Goal: Find specific page/section

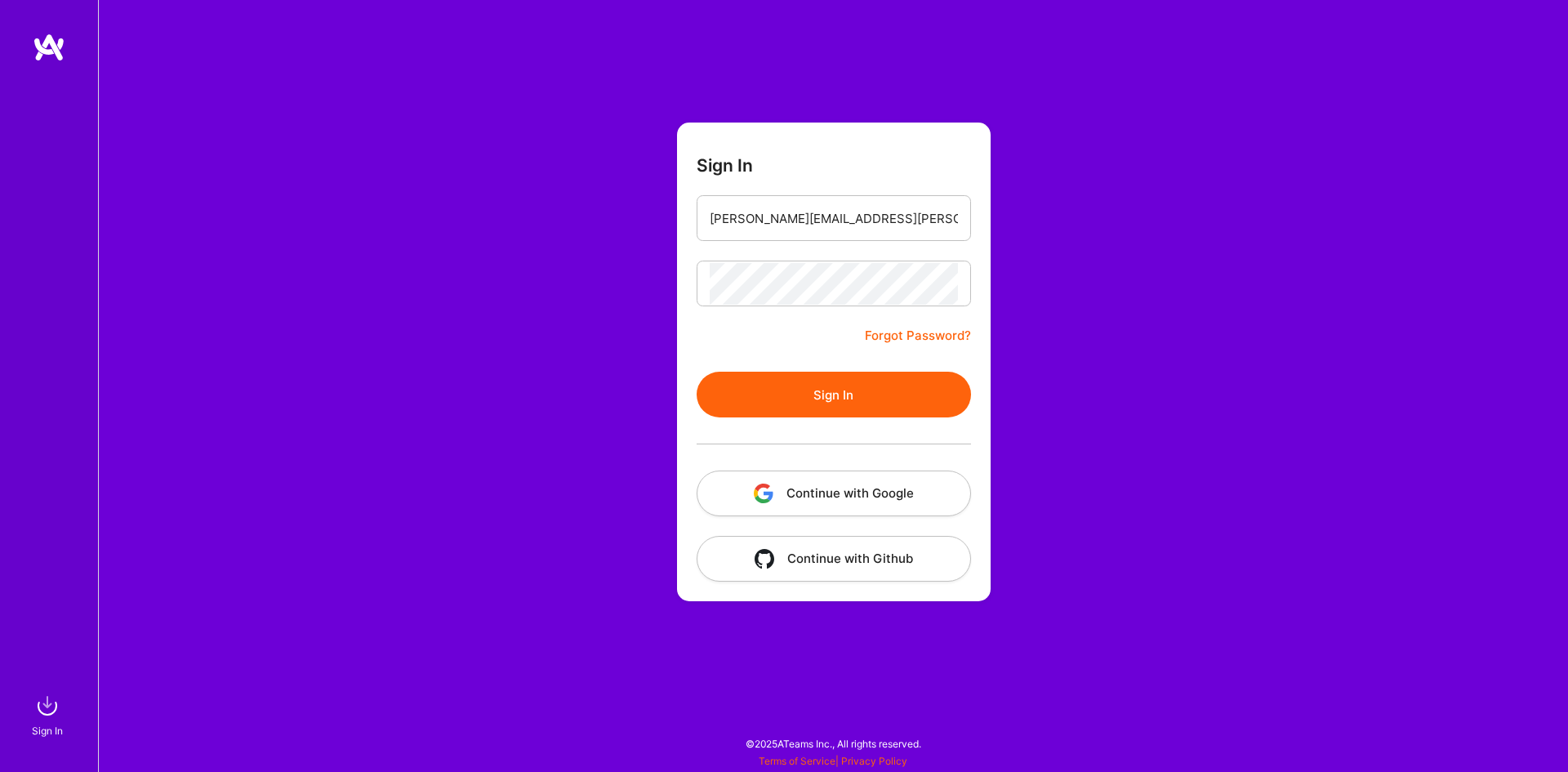
click at [797, 378] on button "Sign In" at bounding box center [834, 394] width 275 height 46
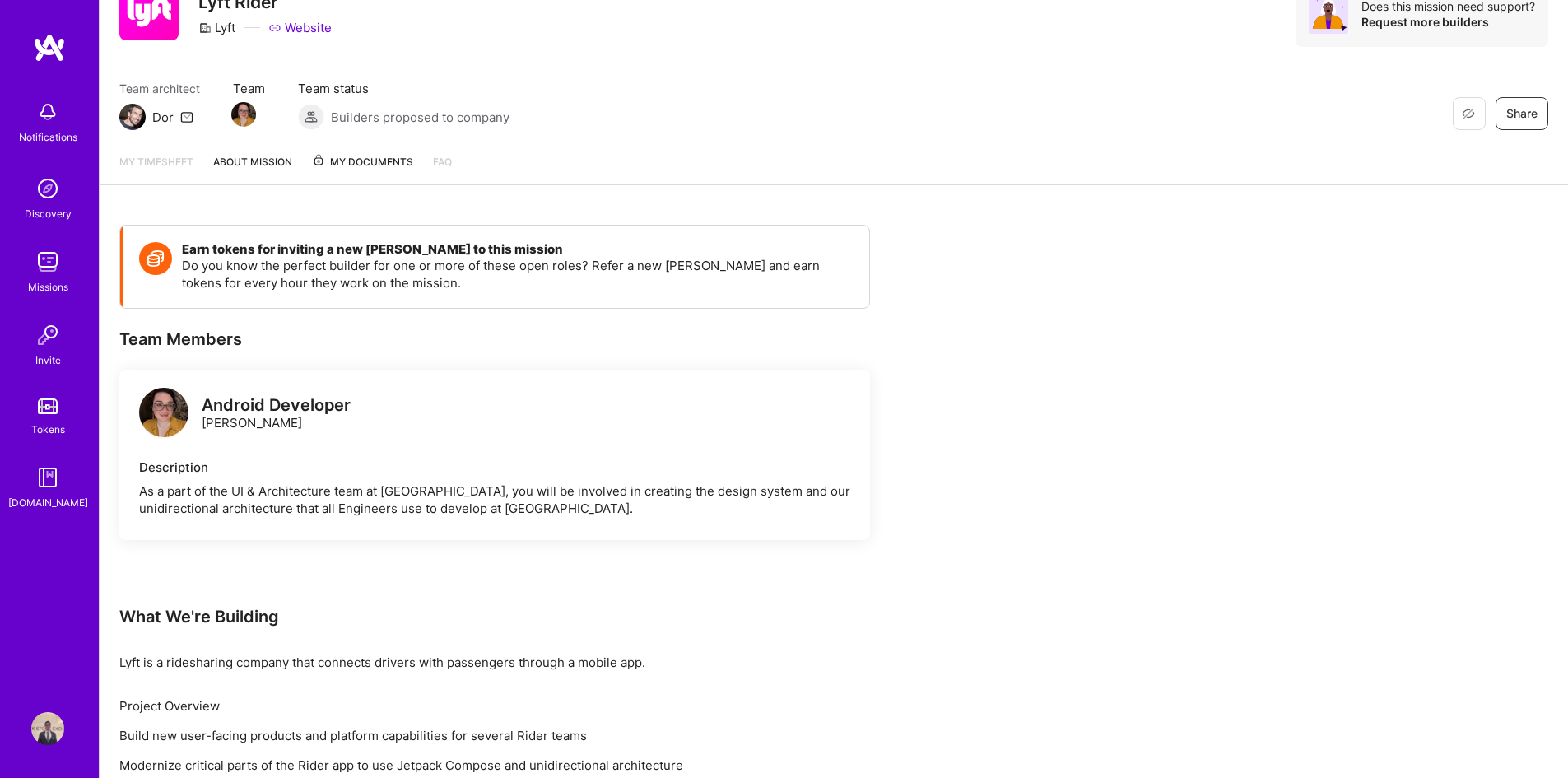
scroll to position [83, 0]
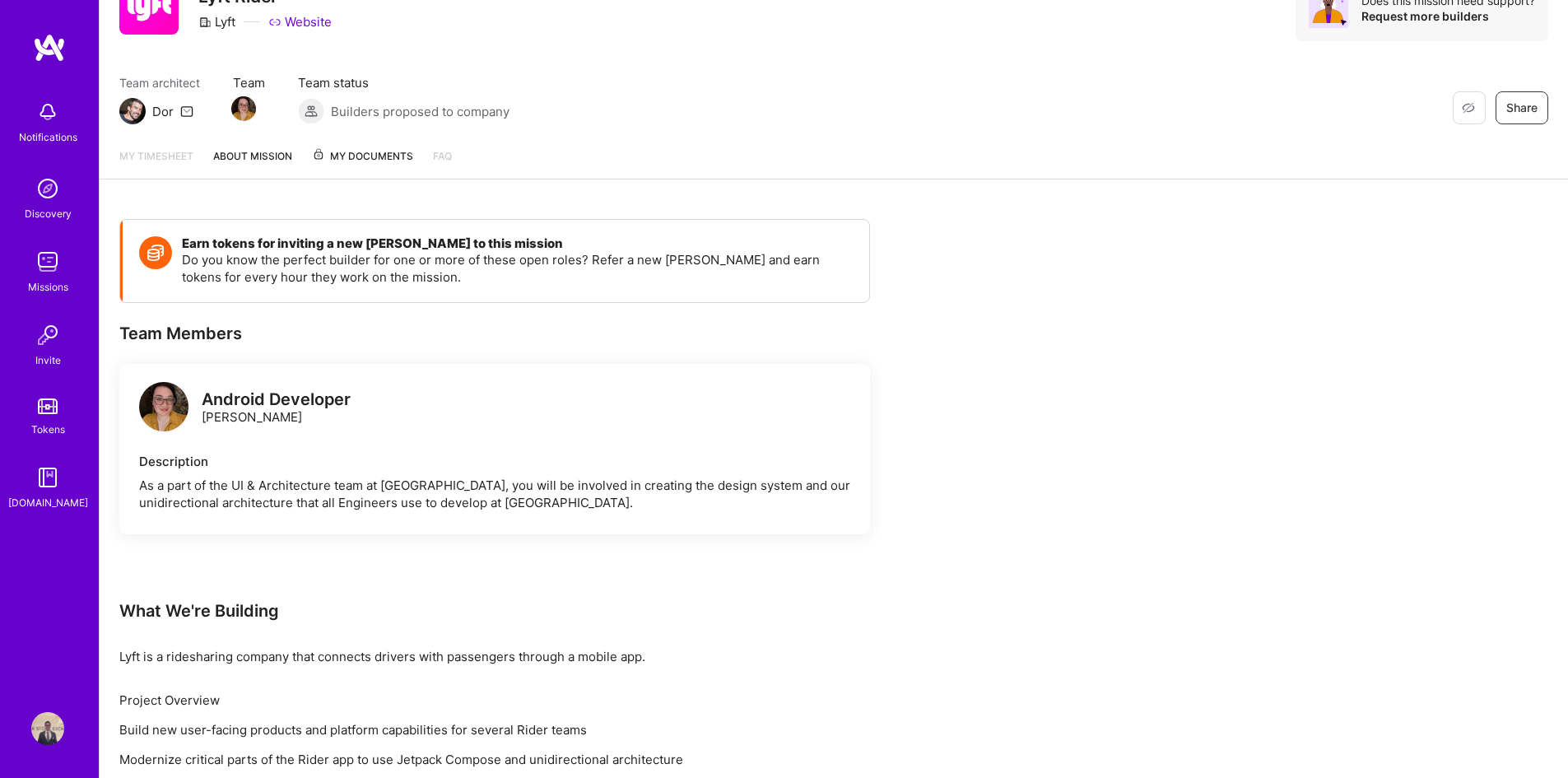
click at [47, 254] on img at bounding box center [48, 261] width 33 height 33
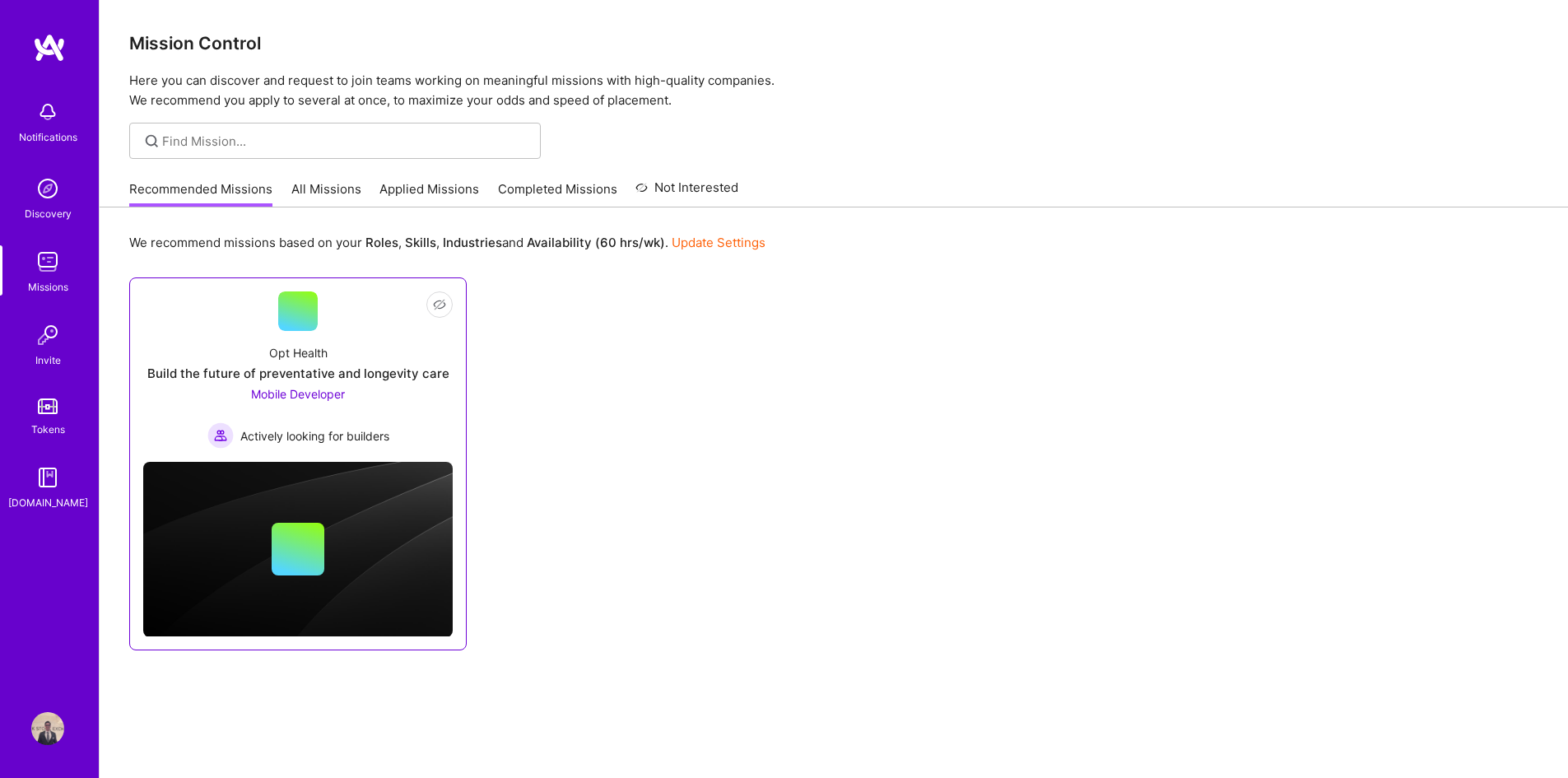
click at [389, 405] on div "Mobile Developer Actively looking for builders" at bounding box center [298, 417] width 182 height 63
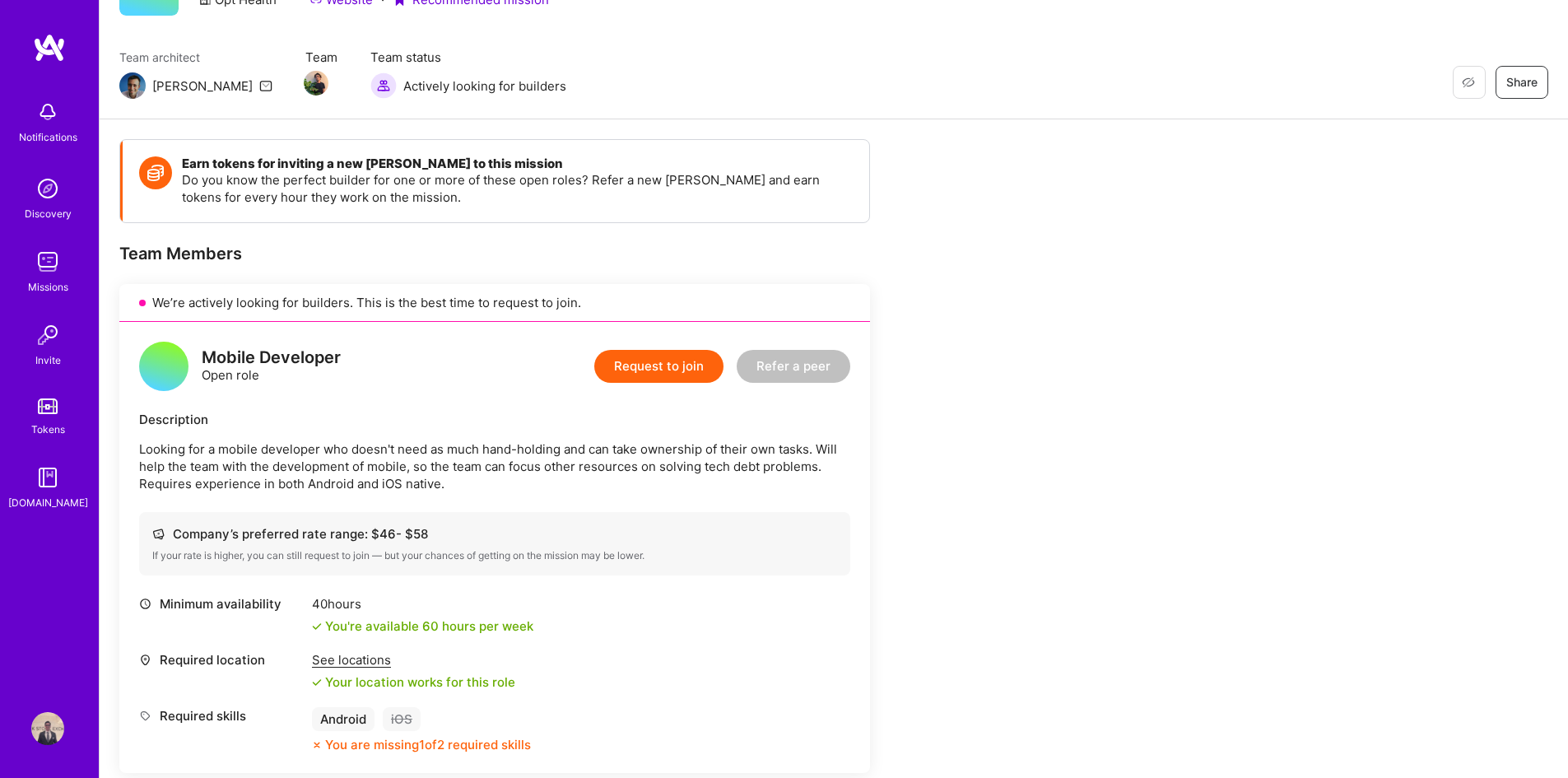
scroll to position [39, 0]
